Goal: Find specific page/section: Find specific page/section

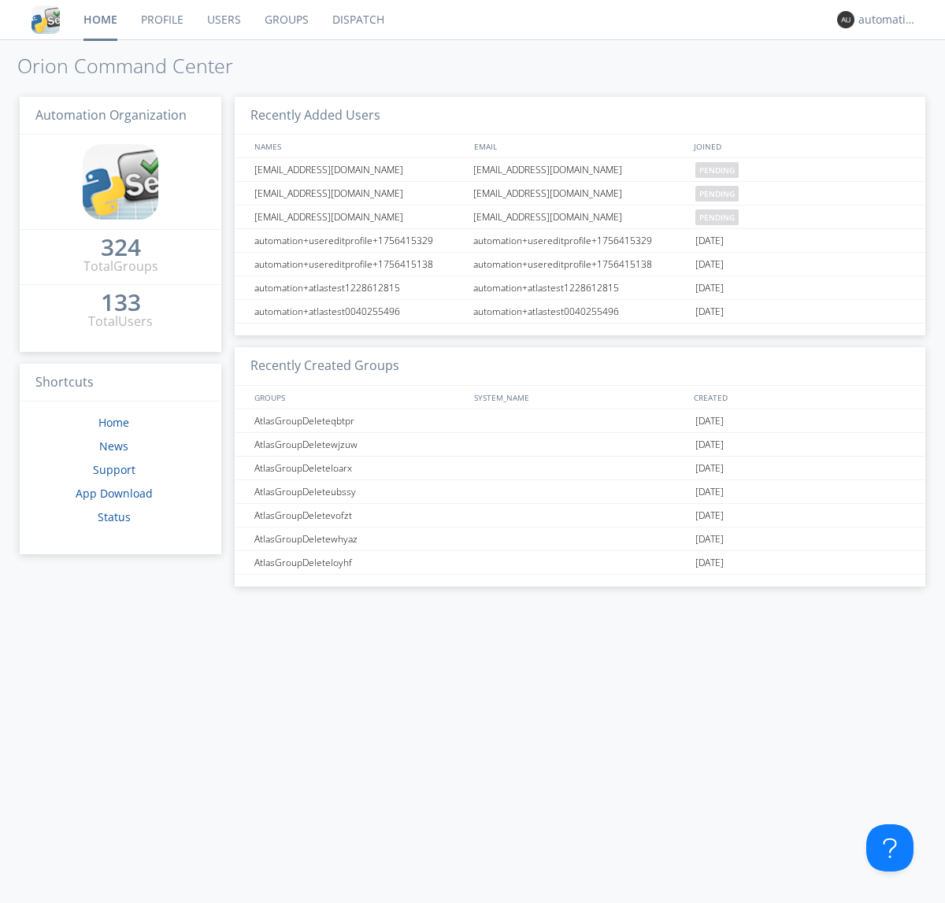
click at [357, 20] on link "Dispatch" at bounding box center [359, 19] width 76 height 39
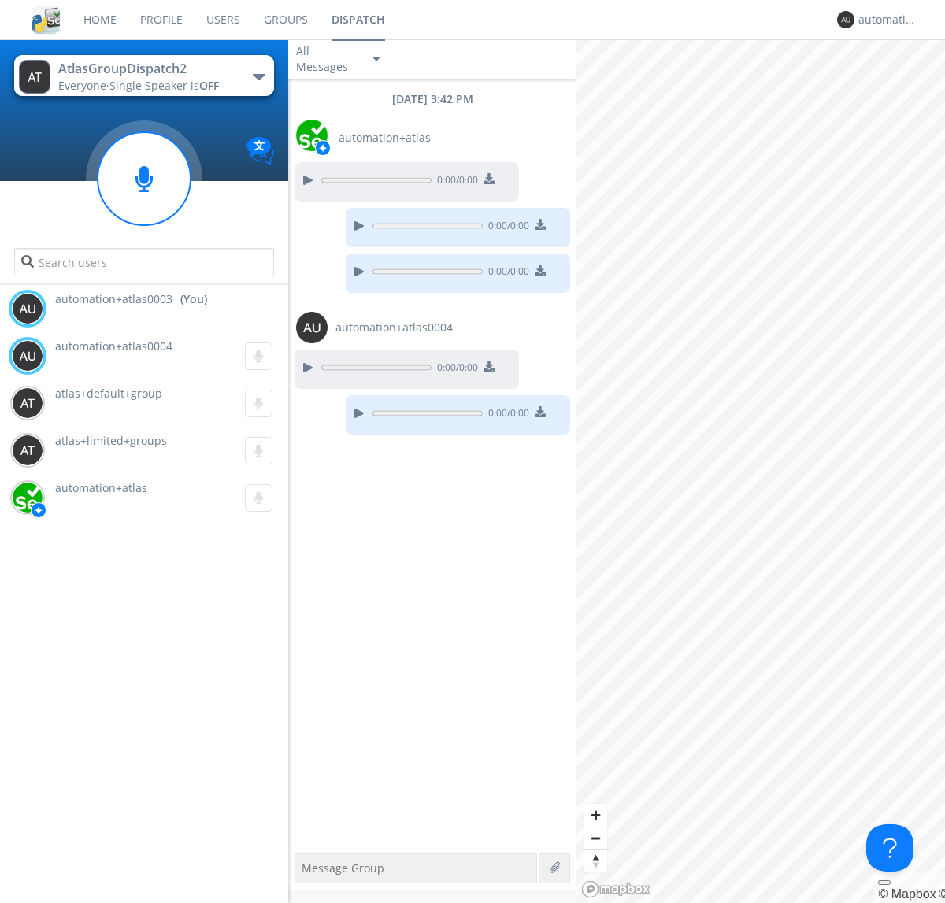
click at [258, 76] on div "button" at bounding box center [259, 77] width 13 height 6
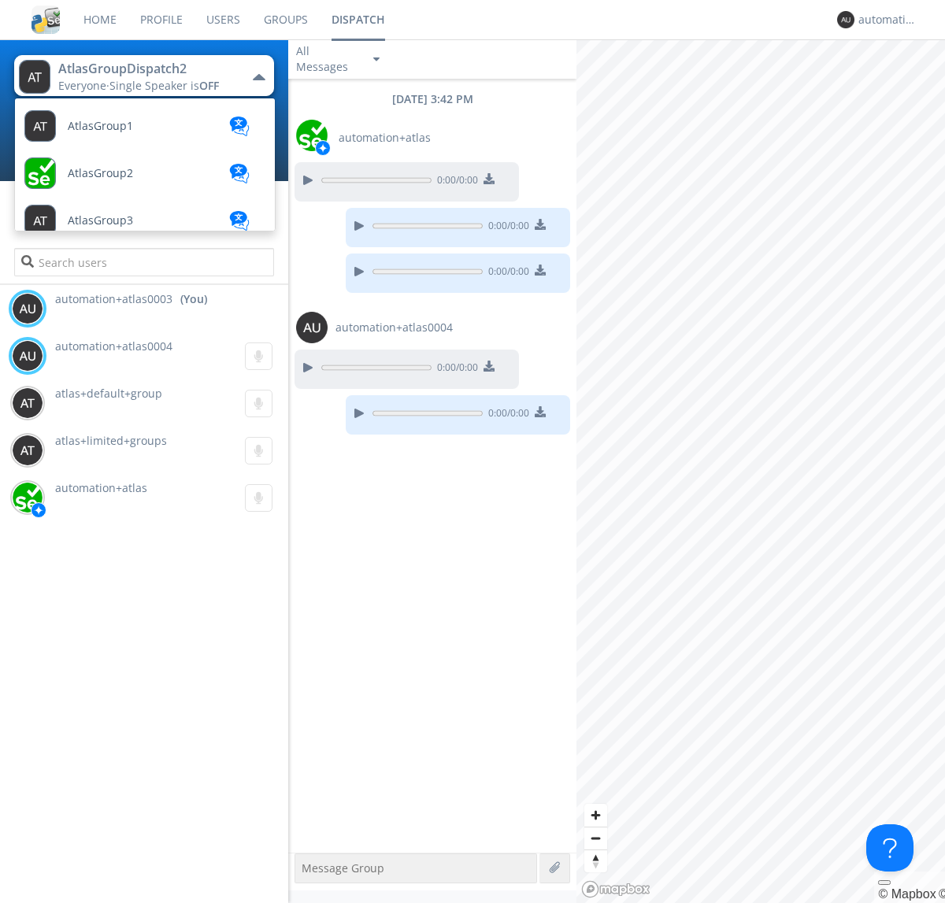
click at [122, 829] on span "AtlasGroupDispatch3" at bounding box center [124, 835] width 112 height 12
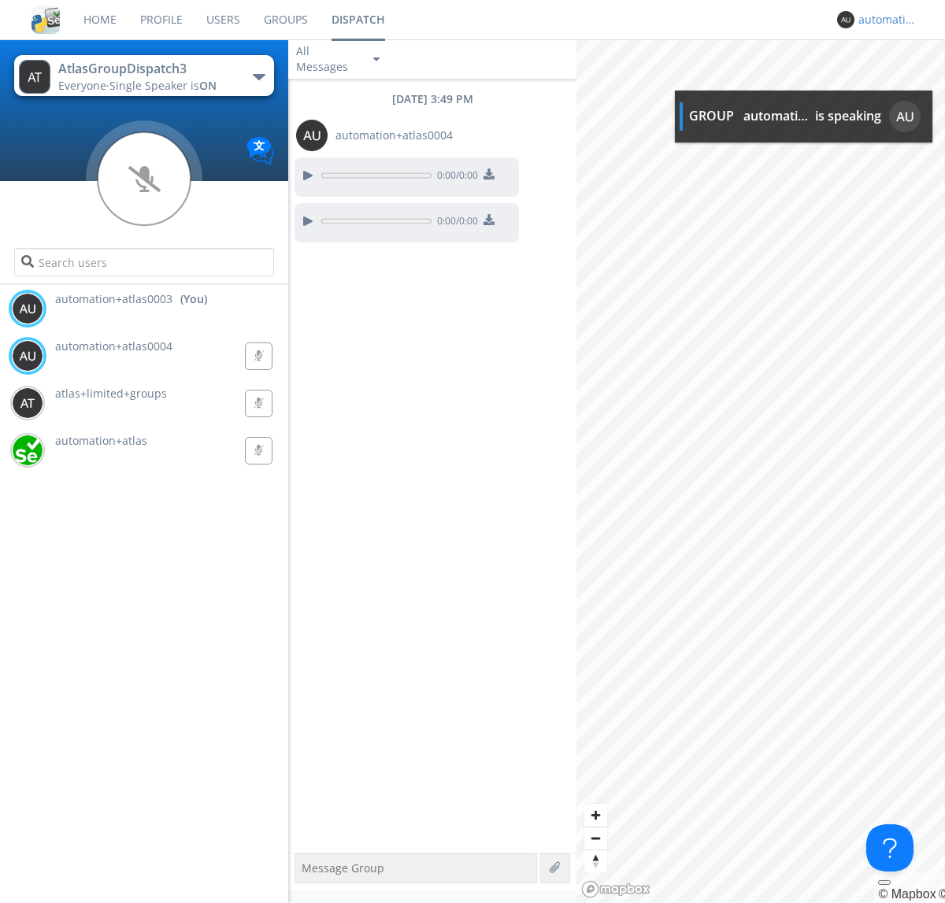
click at [884, 20] on div "automation+atlas0003" at bounding box center [888, 20] width 59 height 16
